Goal: Ask a question: Seek information or help from site administrators or community

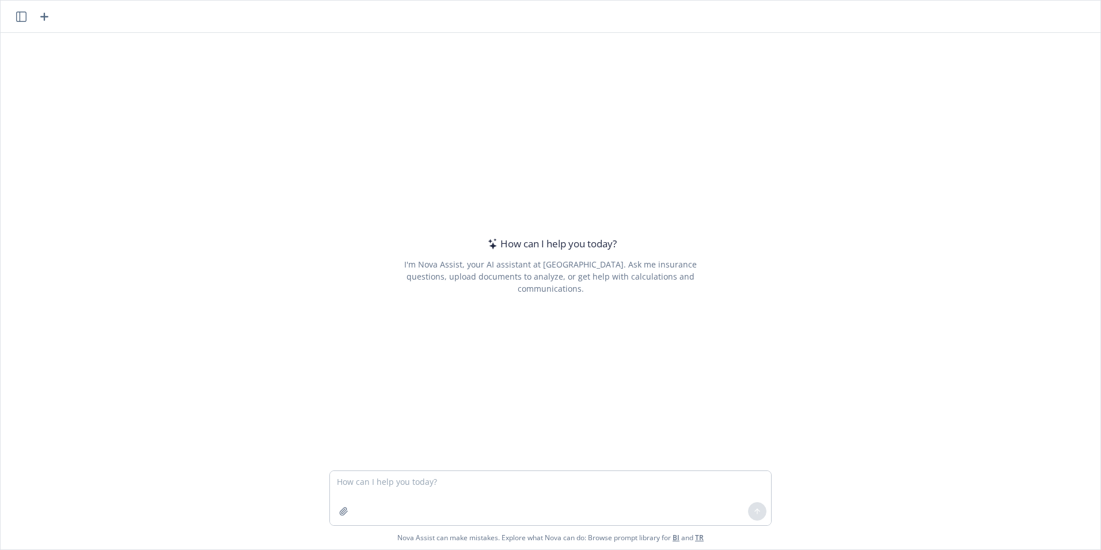
type textarea "e"
type textarea "what does this mean?"
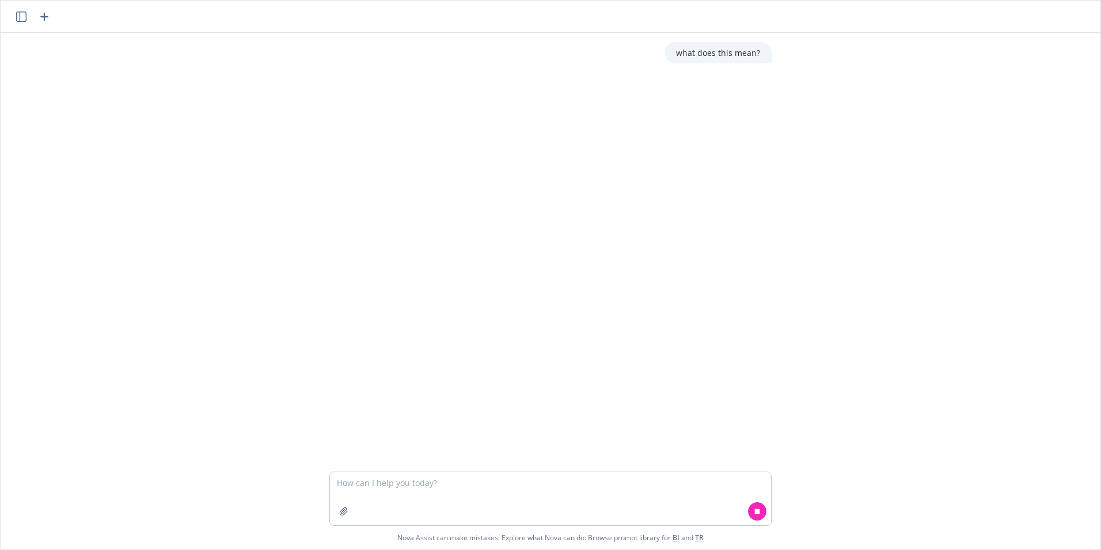
type textarea "he is a [DEMOGRAPHIC_DATA] National, he is a [DEMOGRAPHIC_DATA] employees but w…"
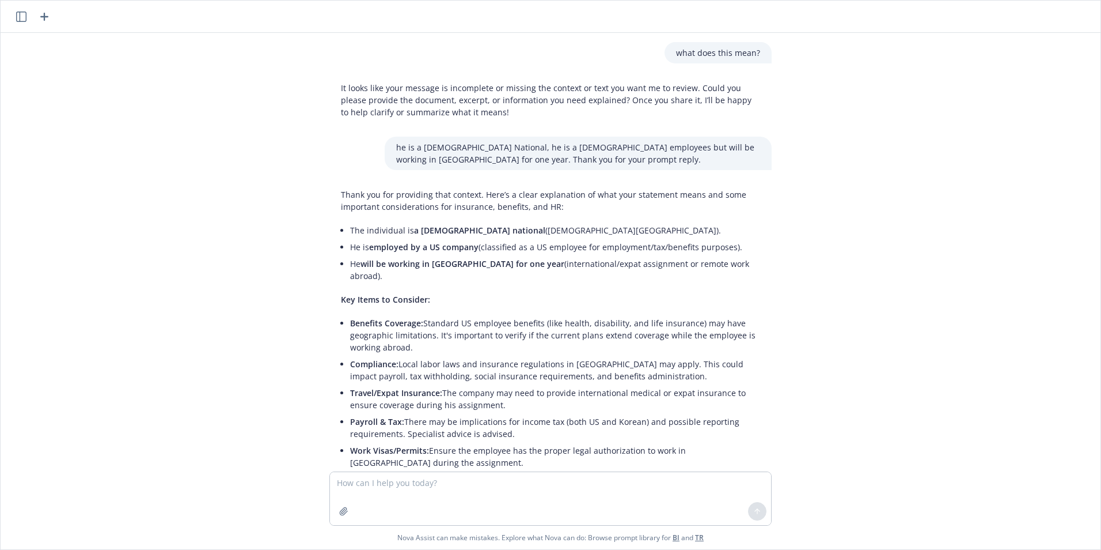
drag, startPoint x: 339, startPoint y: 229, endPoint x: 746, endPoint y: 264, distance: 408.2
click at [746, 264] on div "Thank you for providing that context. Here’s a clear explanation of what your s…" at bounding box center [551, 415] width 442 height 463
copy ul "The individual is a [DEMOGRAPHIC_DATA] national ([DEMOGRAPHIC_DATA][GEOGRAPHIC_…"
